Goal: Find specific page/section: Find specific page/section

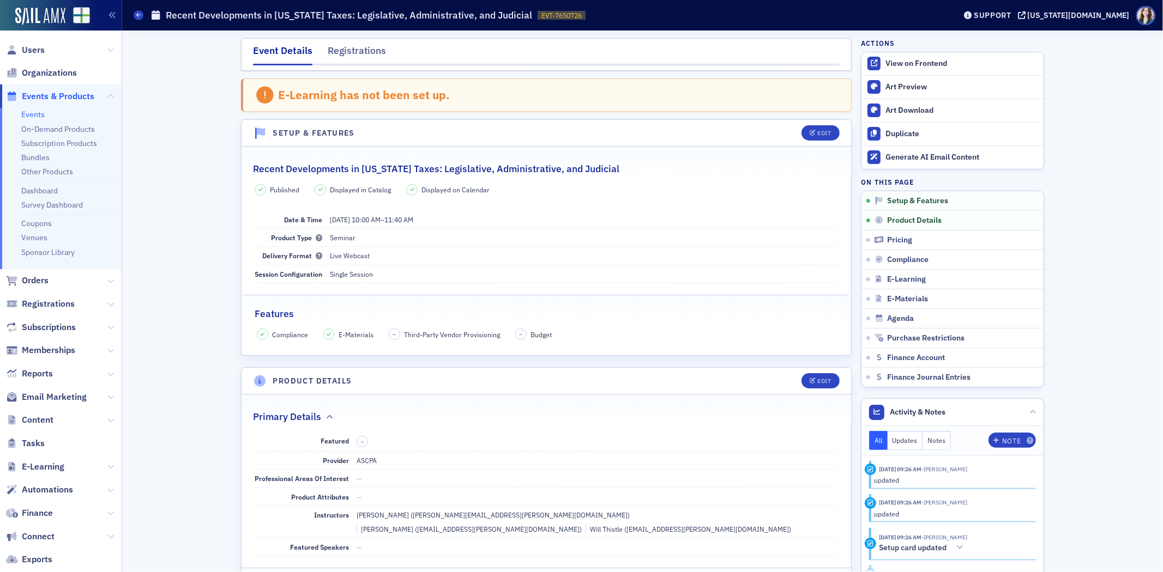
click at [686, 100] on div "E-Learning has not been set up." at bounding box center [546, 96] width 611 height 34
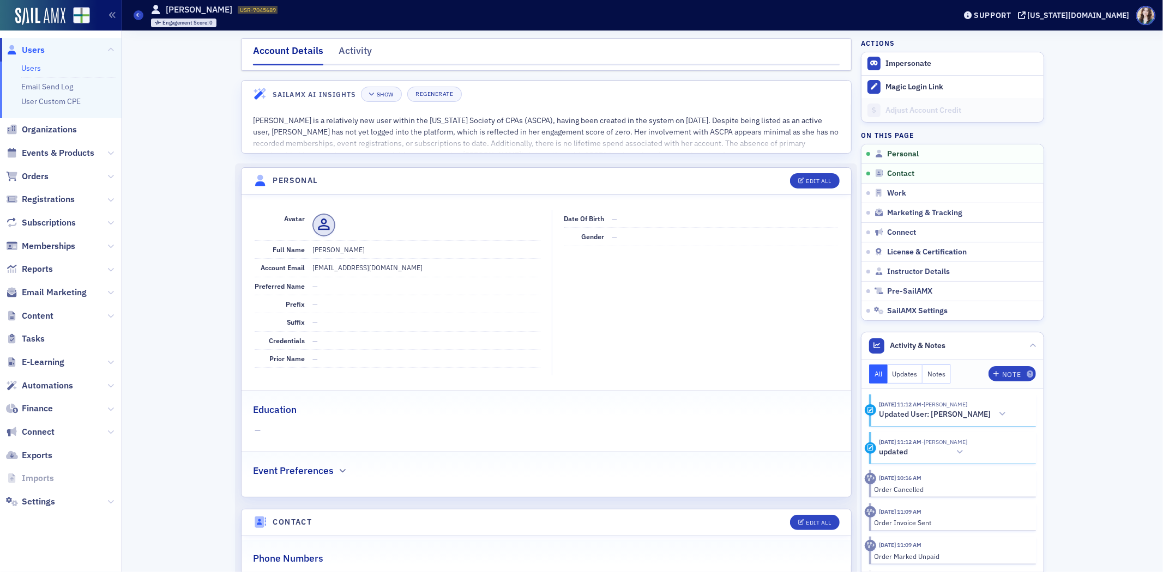
click at [41, 51] on span "Users" at bounding box center [33, 50] width 23 height 12
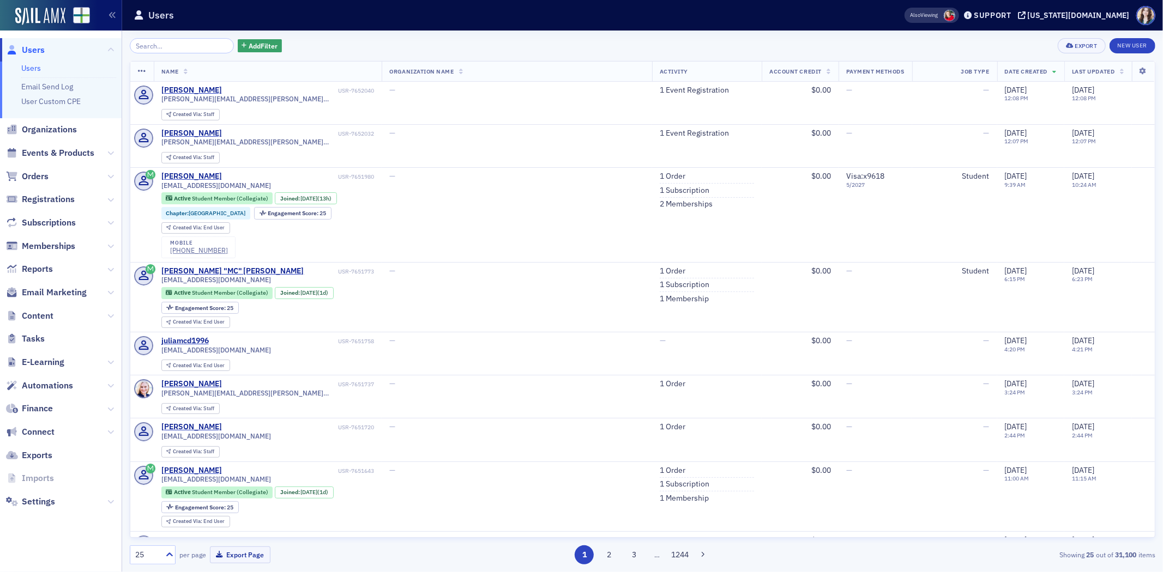
click at [339, 40] on div "Add Filter Export New User" at bounding box center [643, 45] width 1026 height 15
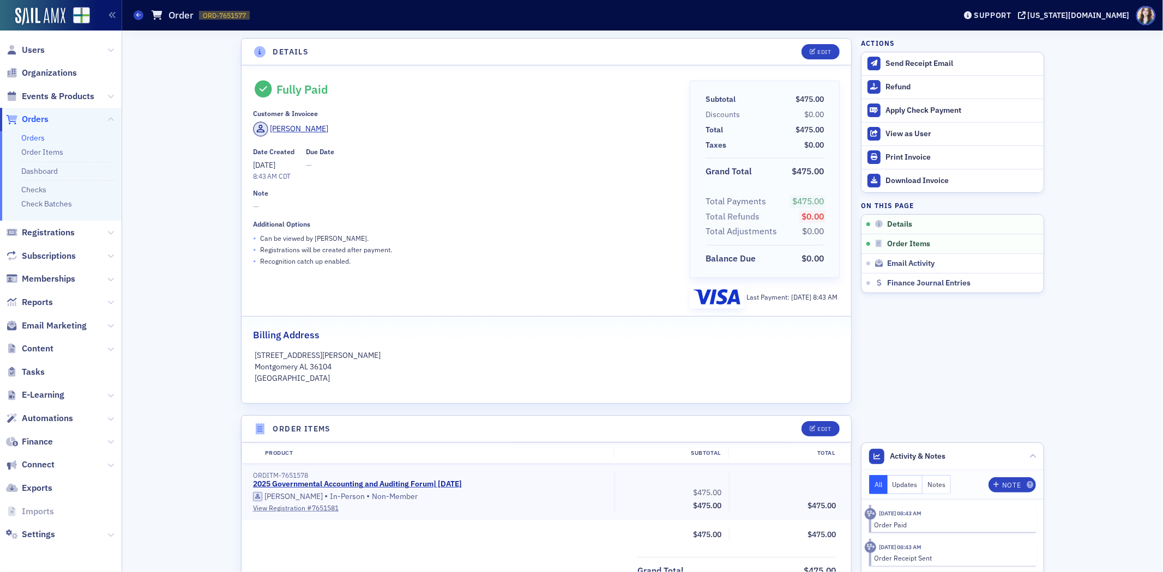
click at [383, 76] on div "Fully Paid Customer & Invoicee Amanda Rollan Date Created 10/2/2025 8:43 AM CDT…" at bounding box center [547, 234] width 610 height 338
